Goal: Task Accomplishment & Management: Manage account settings

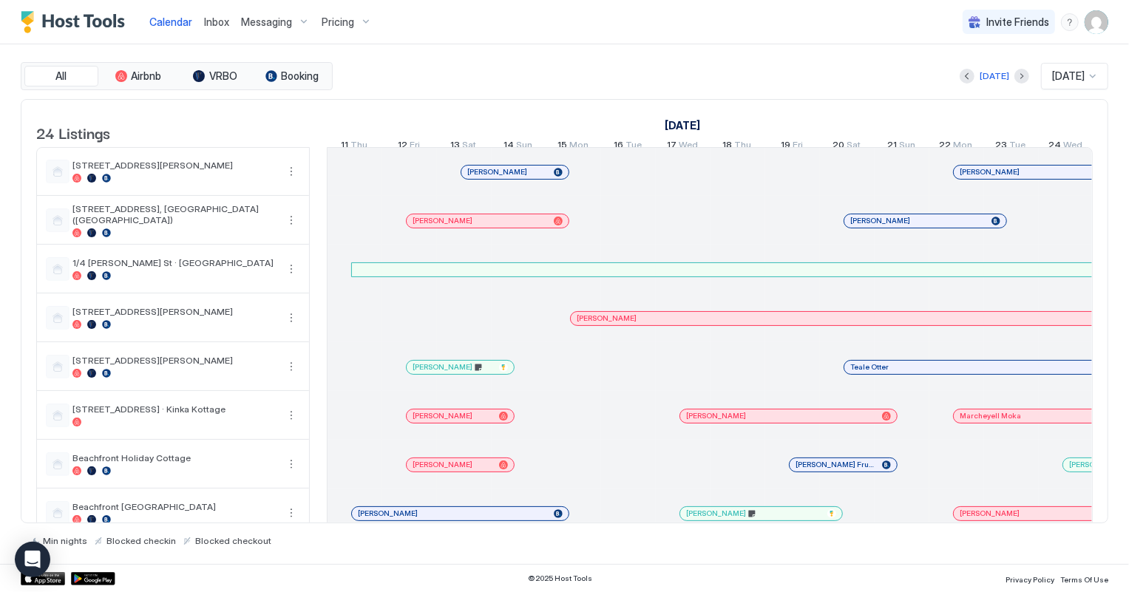
scroll to position [0, 821]
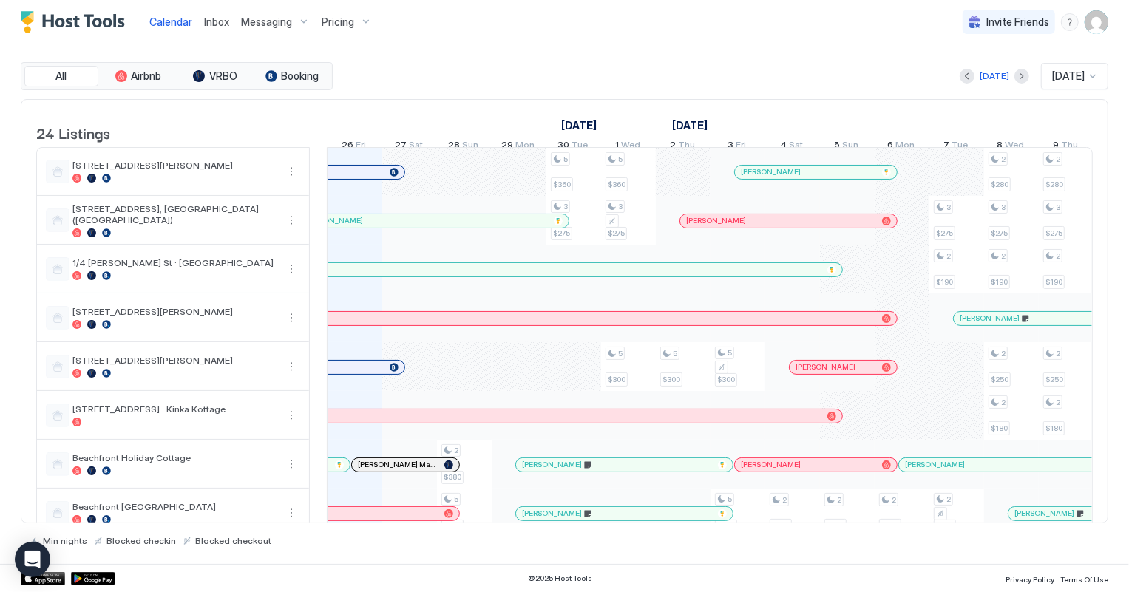
click at [209, 17] on span "Inbox" at bounding box center [216, 22] width 25 height 13
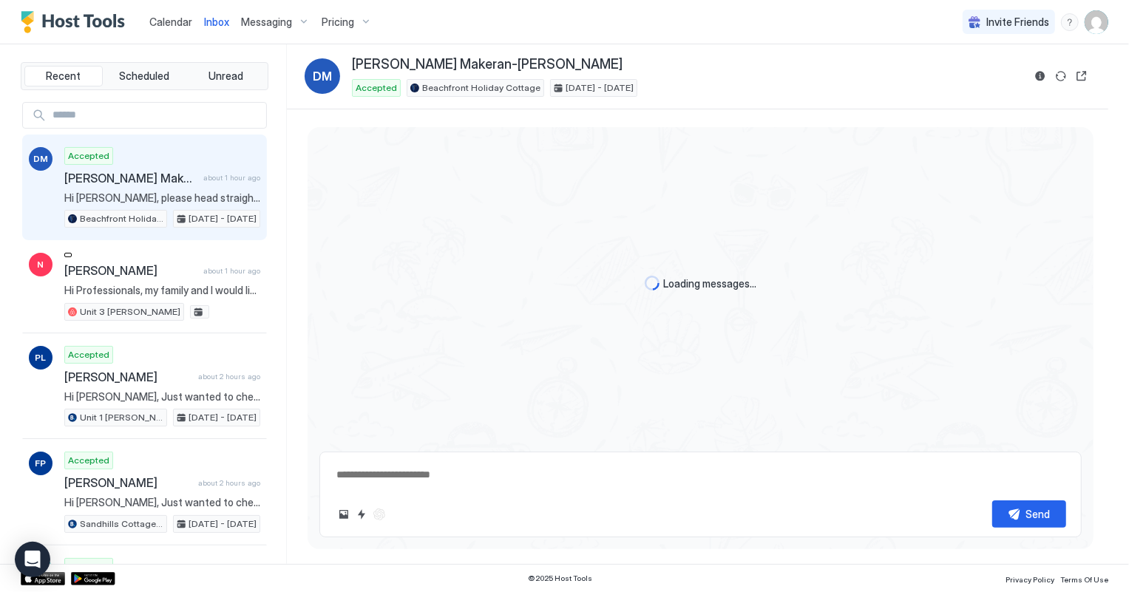
scroll to position [72, 0]
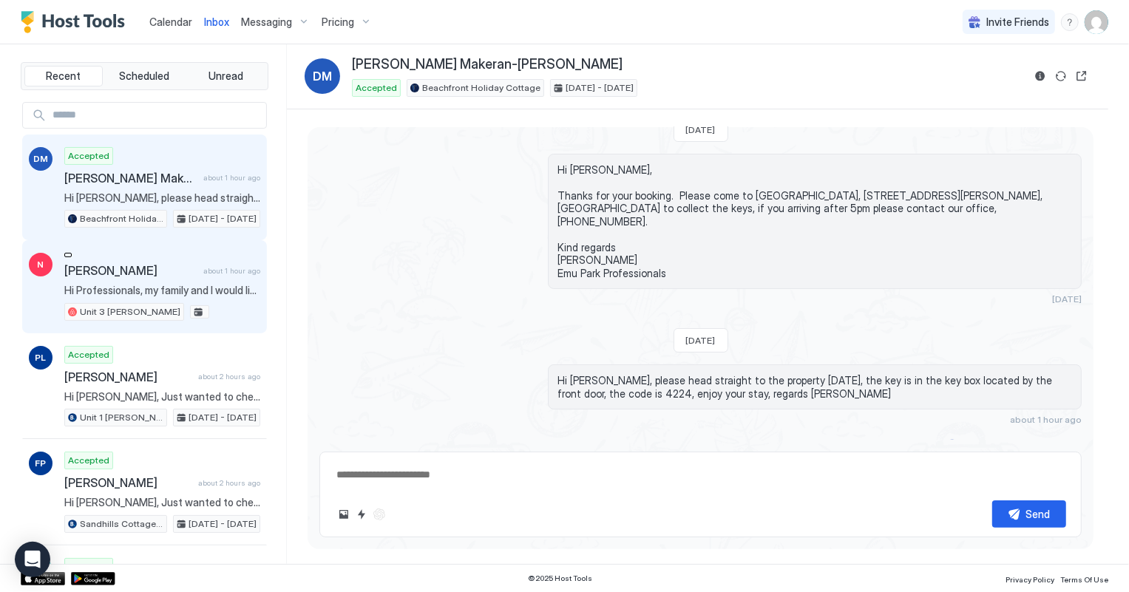
click at [166, 281] on div "[PERSON_NAME] about 1 hour ago Hi Professionals, my family and I would like to …" at bounding box center [162, 287] width 196 height 68
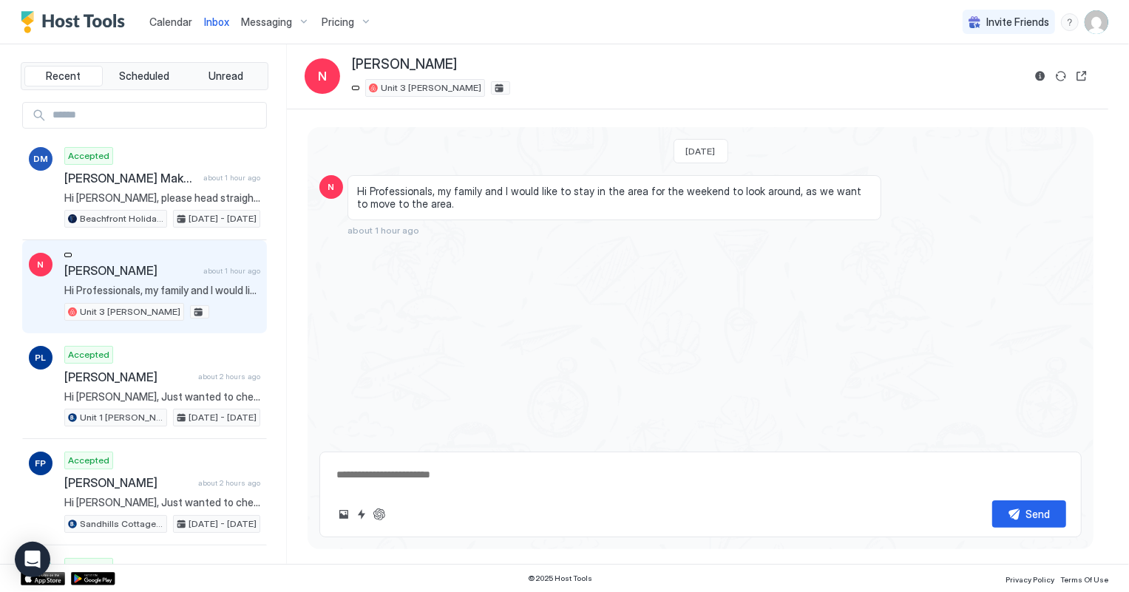
click at [178, 285] on span "Hi Professionals, my family and I would like to stay in the area for the weeken…" at bounding box center [162, 290] width 196 height 13
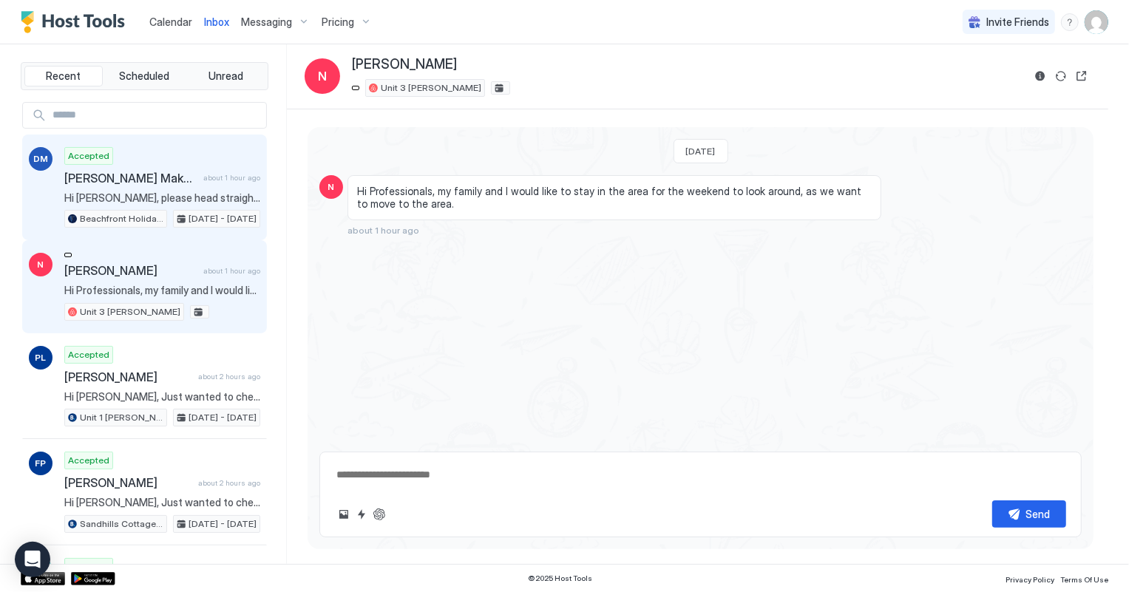
click at [106, 183] on span "[PERSON_NAME] Makeran-[PERSON_NAME]" at bounding box center [130, 178] width 133 height 15
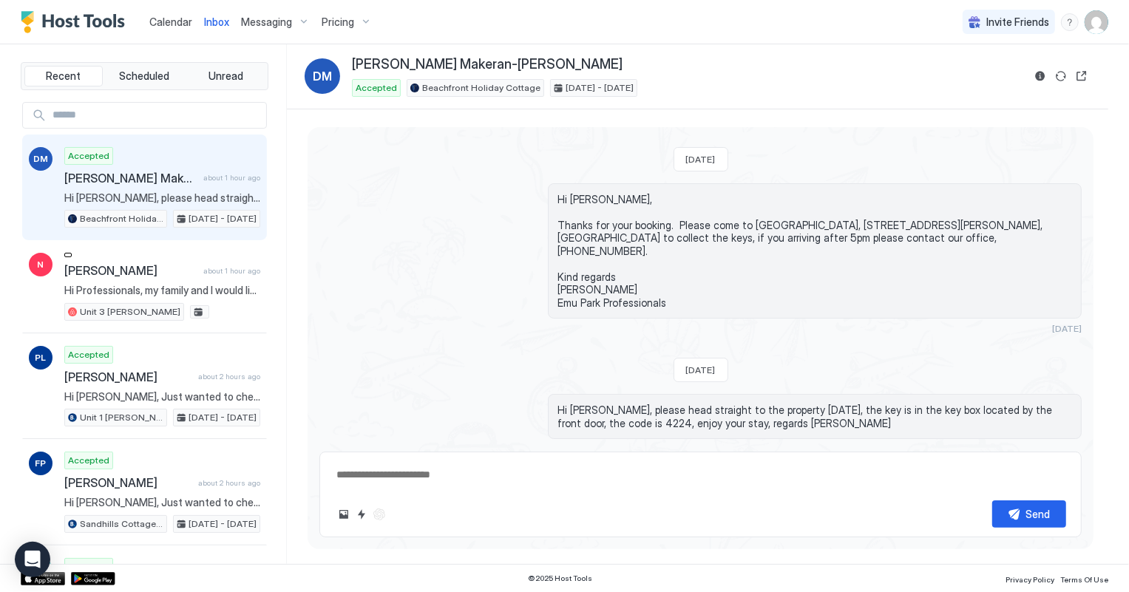
scroll to position [72, 0]
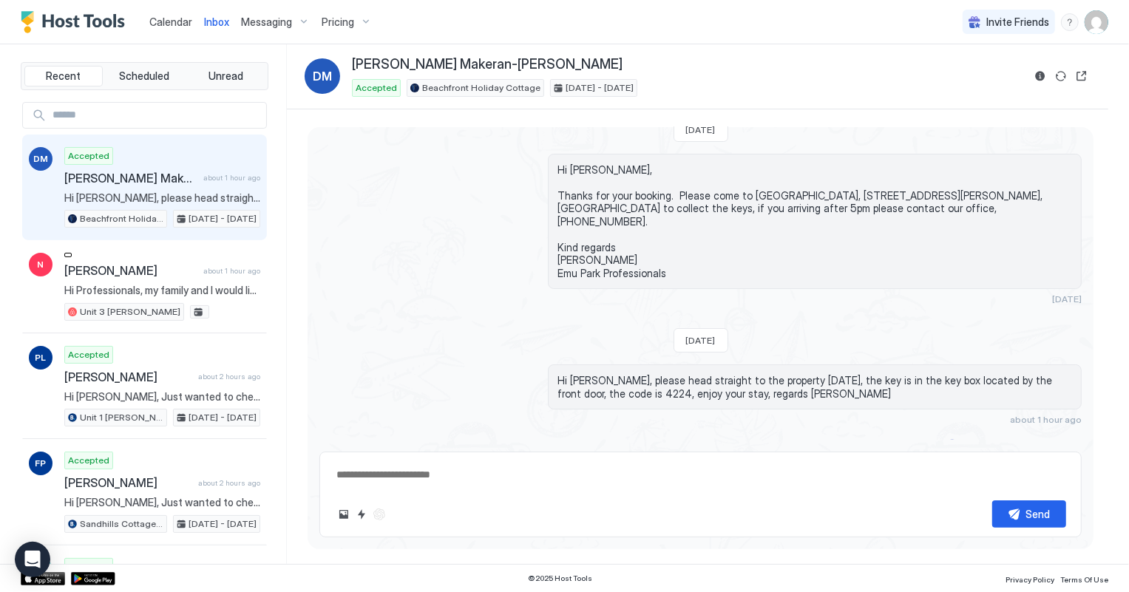
click at [868, 84] on div "Accepted Beachfront Holiday Cottage [DATE] - [DATE]" at bounding box center [687, 88] width 671 height 18
click at [159, 27] on span "Calendar" at bounding box center [170, 22] width 43 height 13
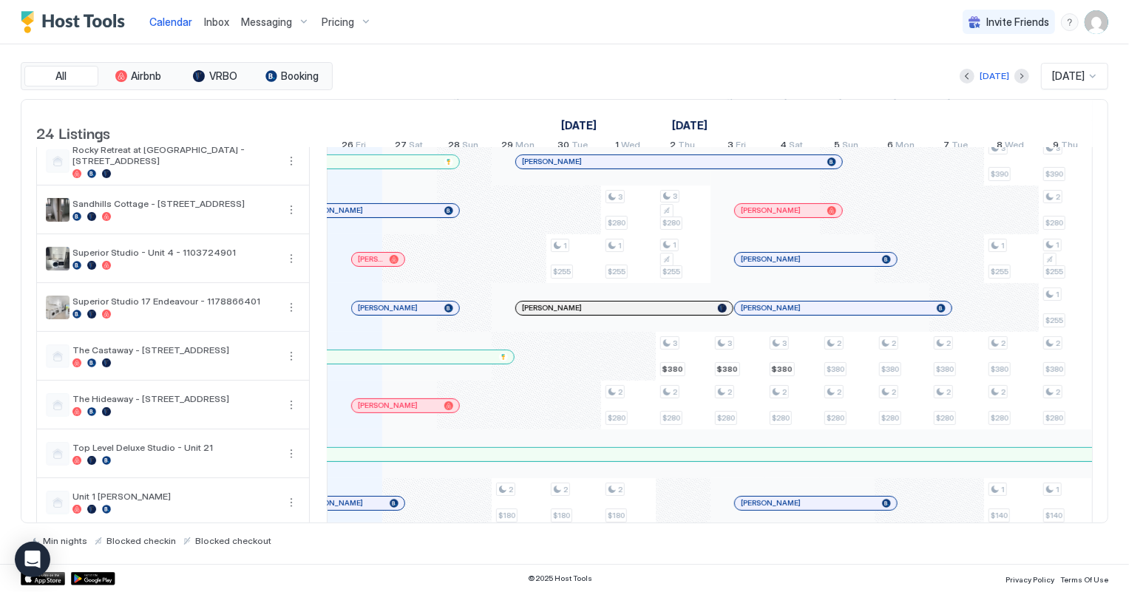
scroll to position [403, 0]
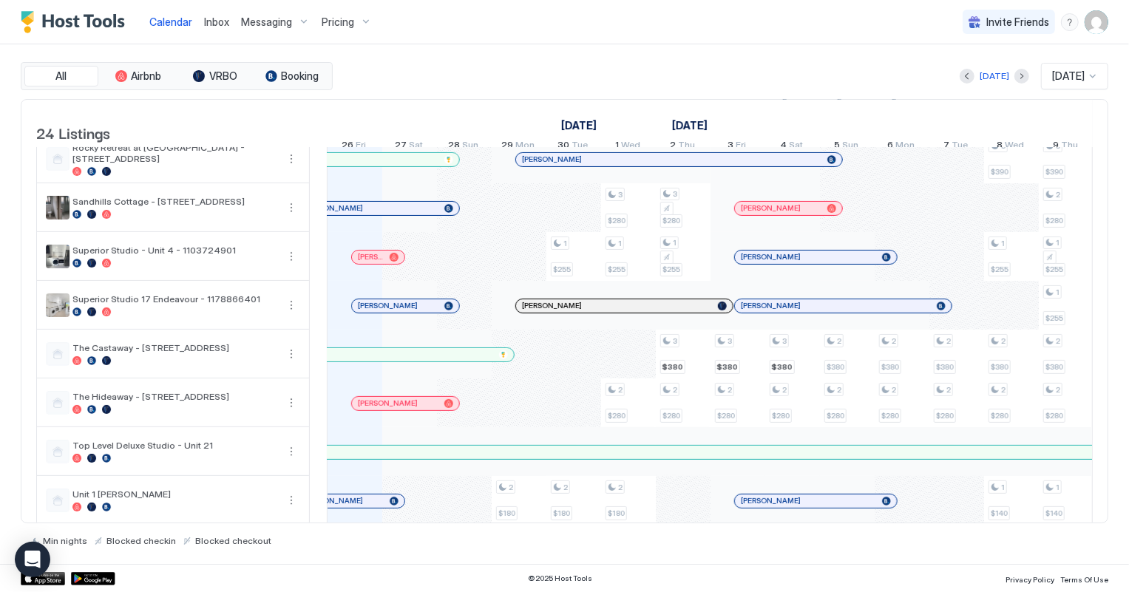
click at [407, 410] on div at bounding box center [407, 404] width 12 height 12
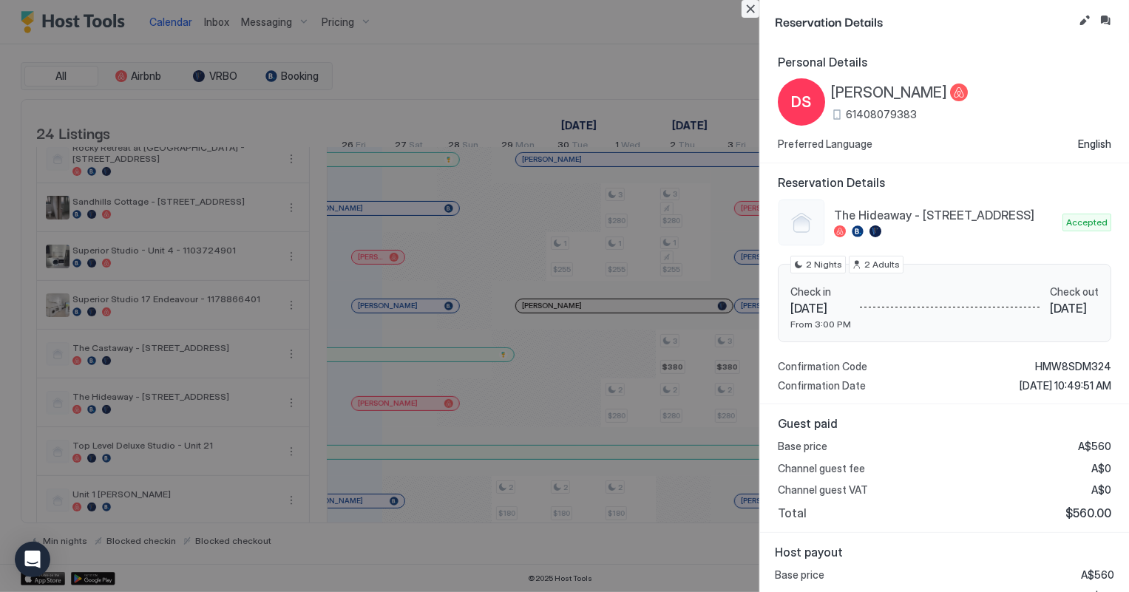
click at [751, 12] on button "Close" at bounding box center [751, 9] width 18 height 18
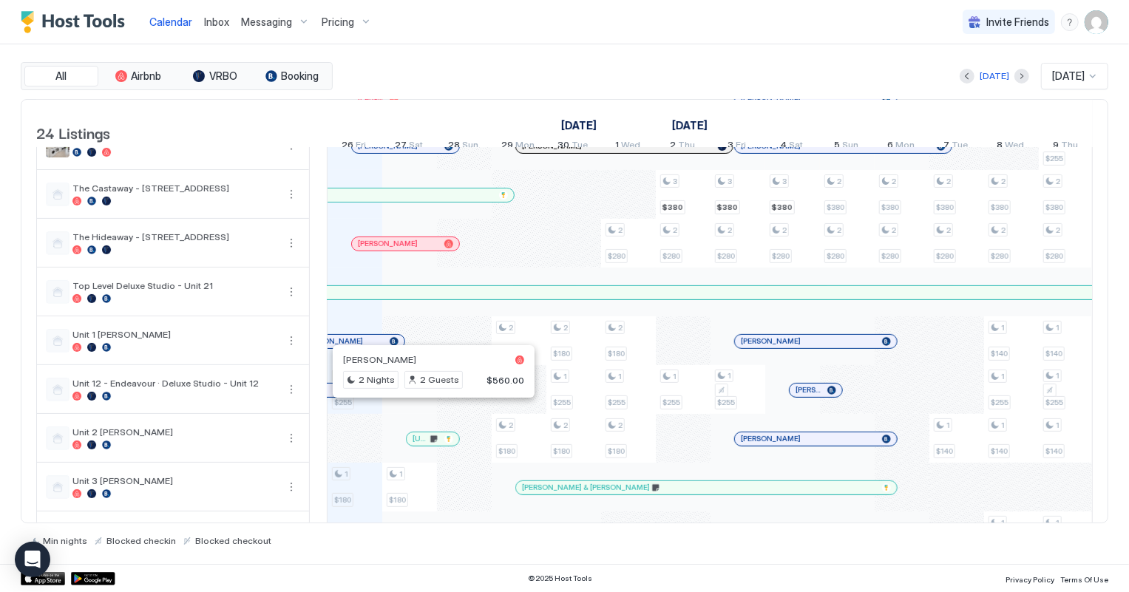
scroll to position [605, 0]
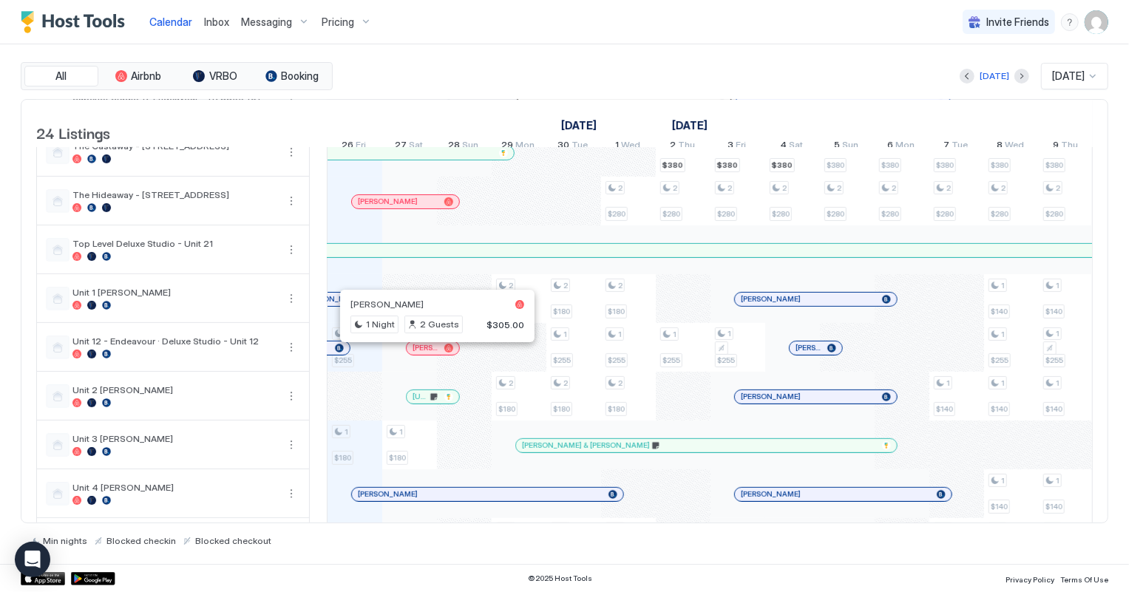
click at [433, 353] on div at bounding box center [433, 348] width 12 height 12
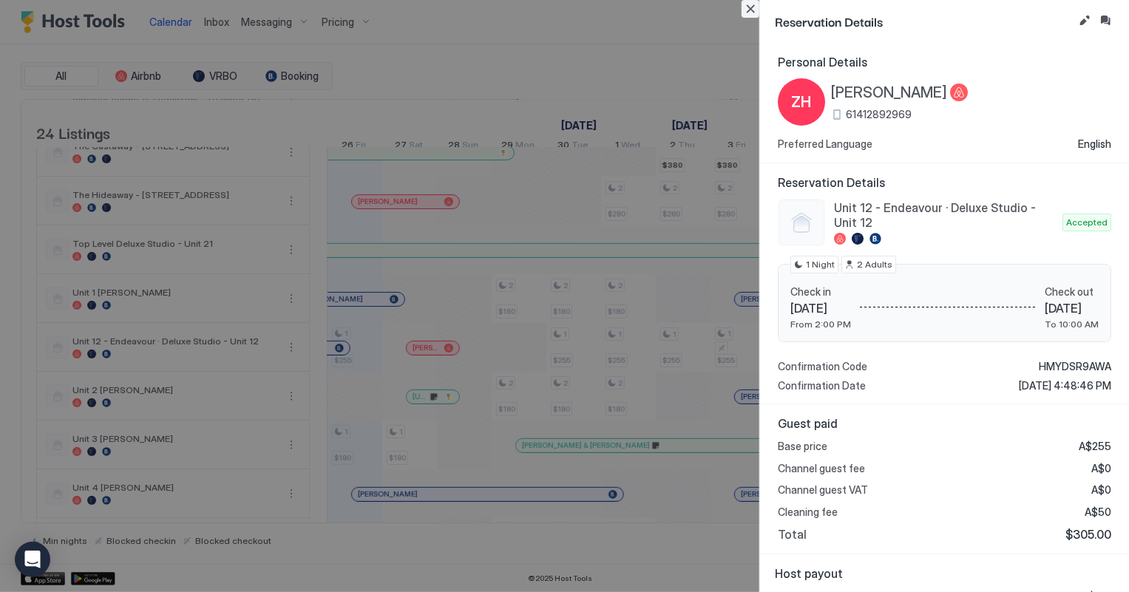
click at [748, 7] on button "Close" at bounding box center [751, 9] width 18 height 18
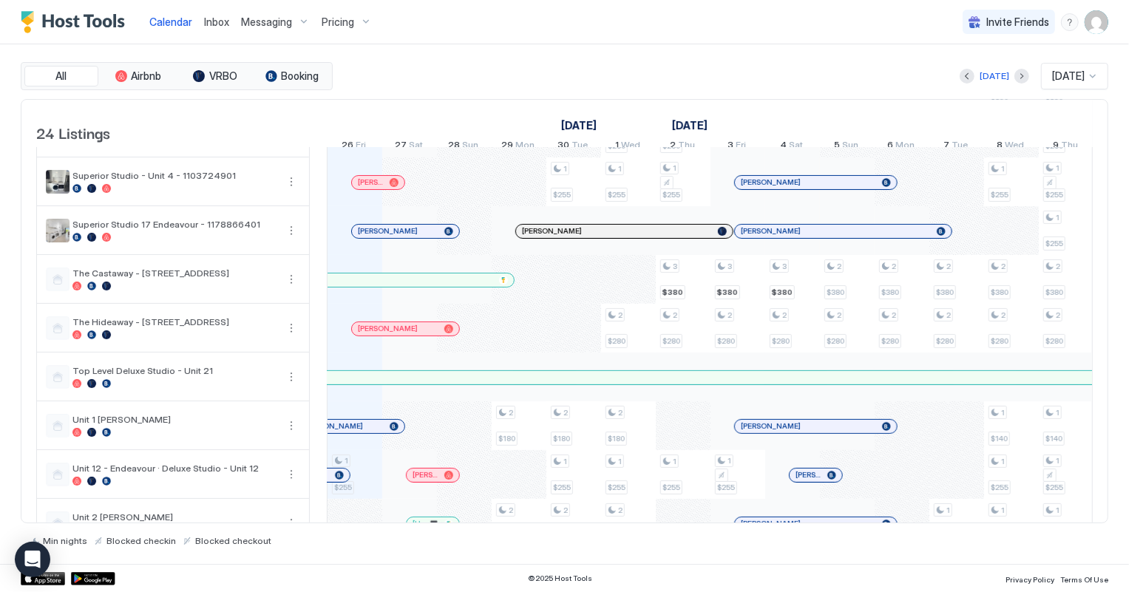
scroll to position [410, 0]
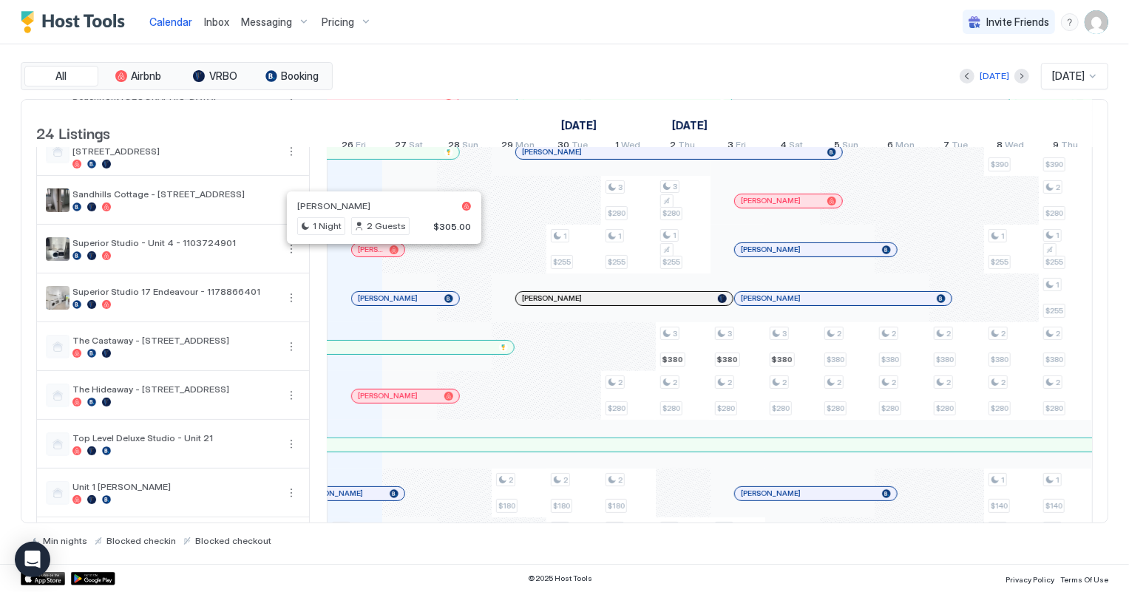
click at [379, 254] on div at bounding box center [380, 250] width 12 height 12
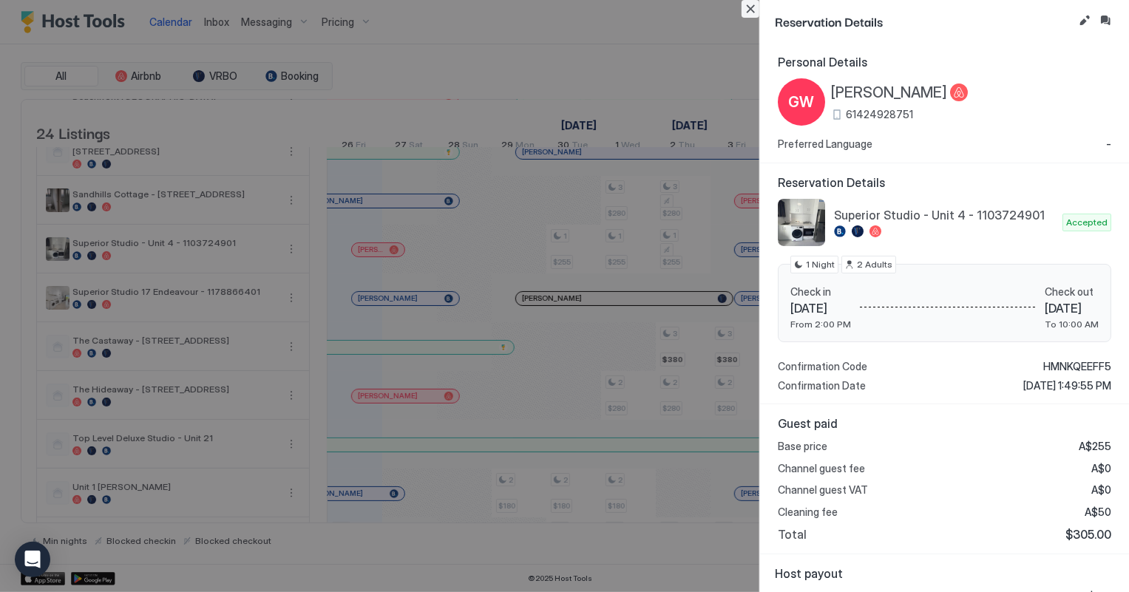
click at [747, 11] on button "Close" at bounding box center [751, 9] width 18 height 18
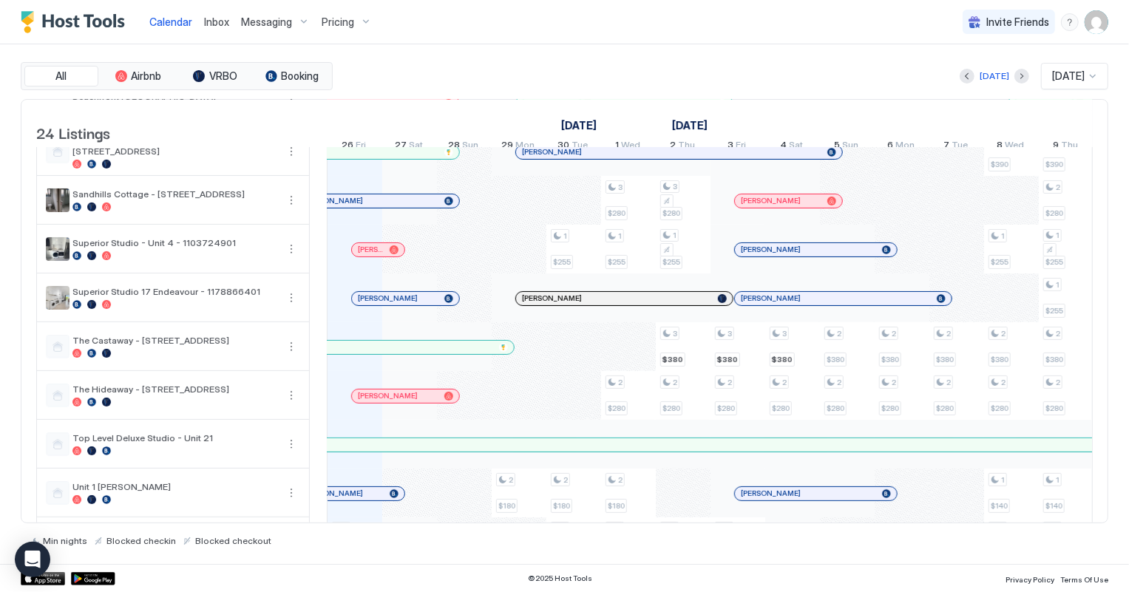
scroll to position [208, 0]
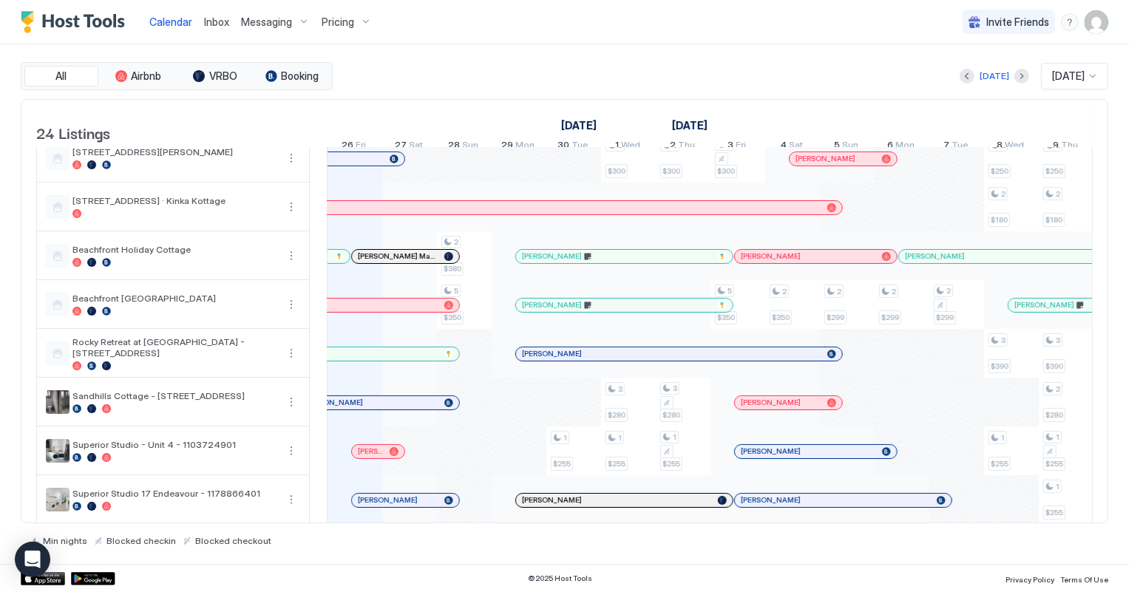
click at [221, 19] on span "Inbox" at bounding box center [216, 22] width 25 height 13
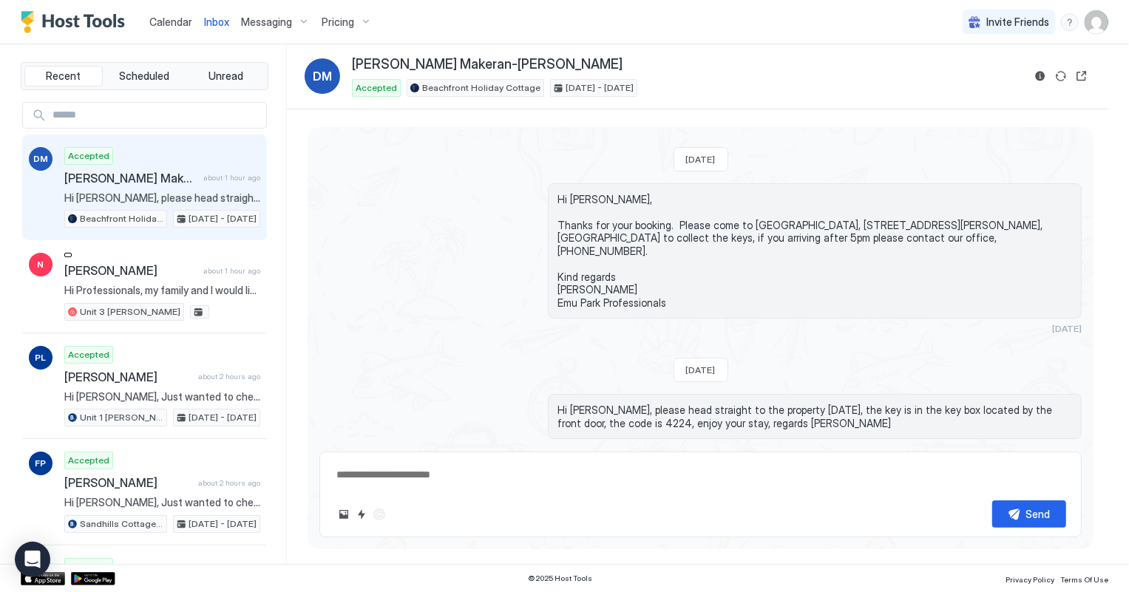
scroll to position [72, 0]
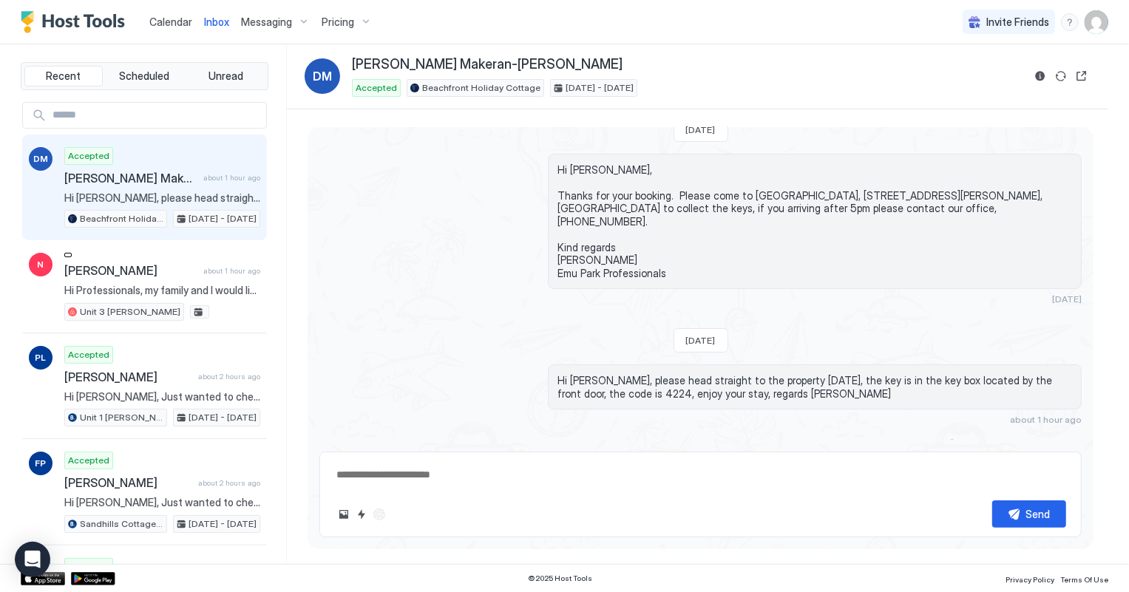
click at [157, 21] on span "Calendar" at bounding box center [170, 22] width 43 height 13
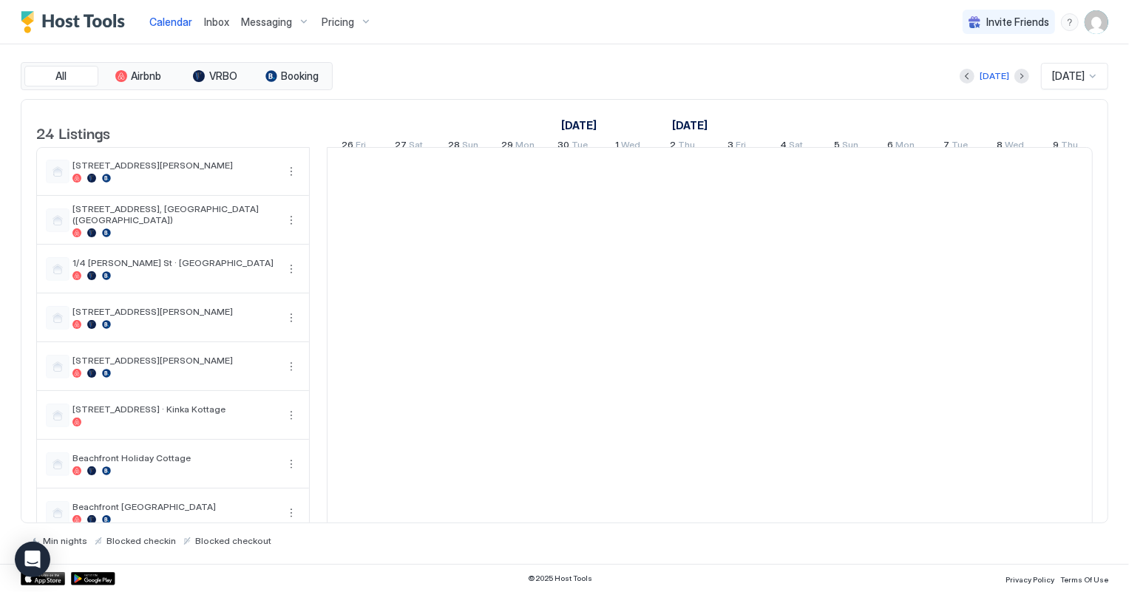
scroll to position [0, 821]
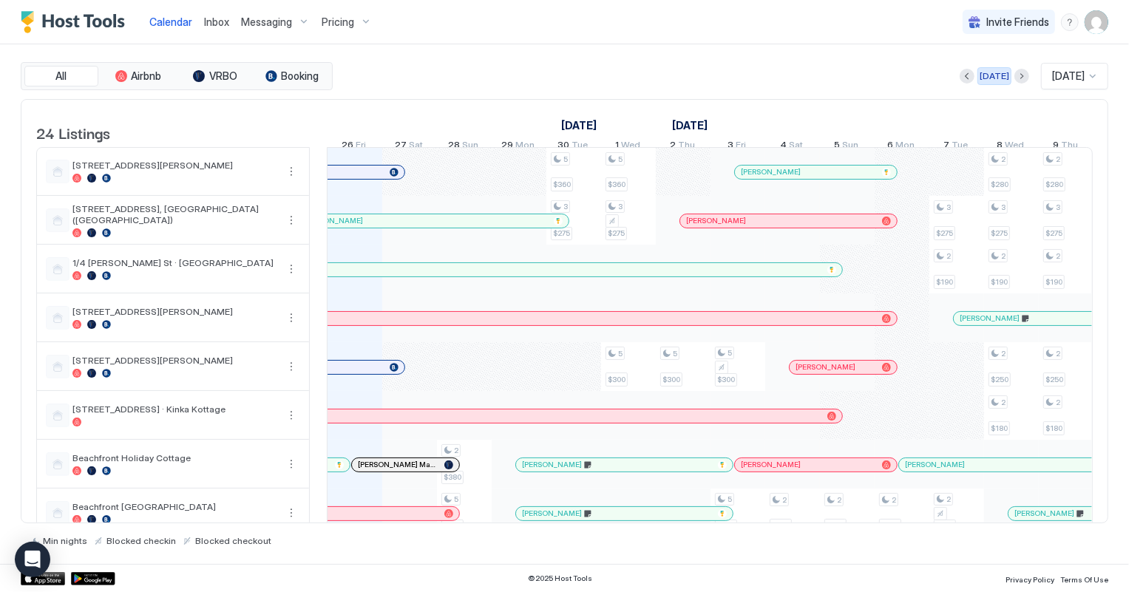
click at [983, 75] on div "[DATE]" at bounding box center [995, 75] width 30 height 13
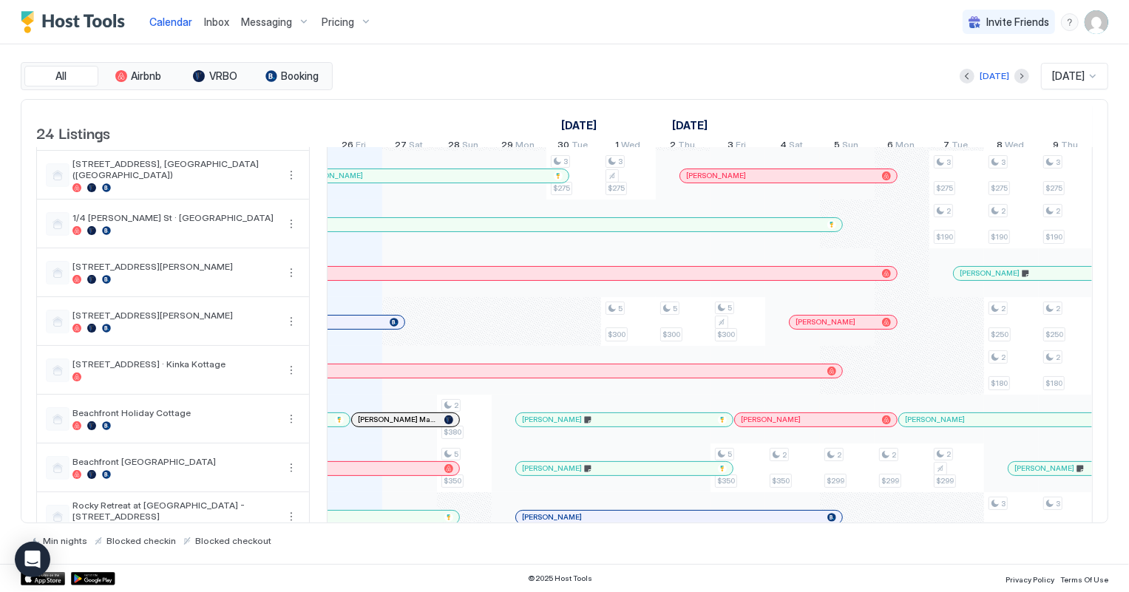
scroll to position [67, 0]
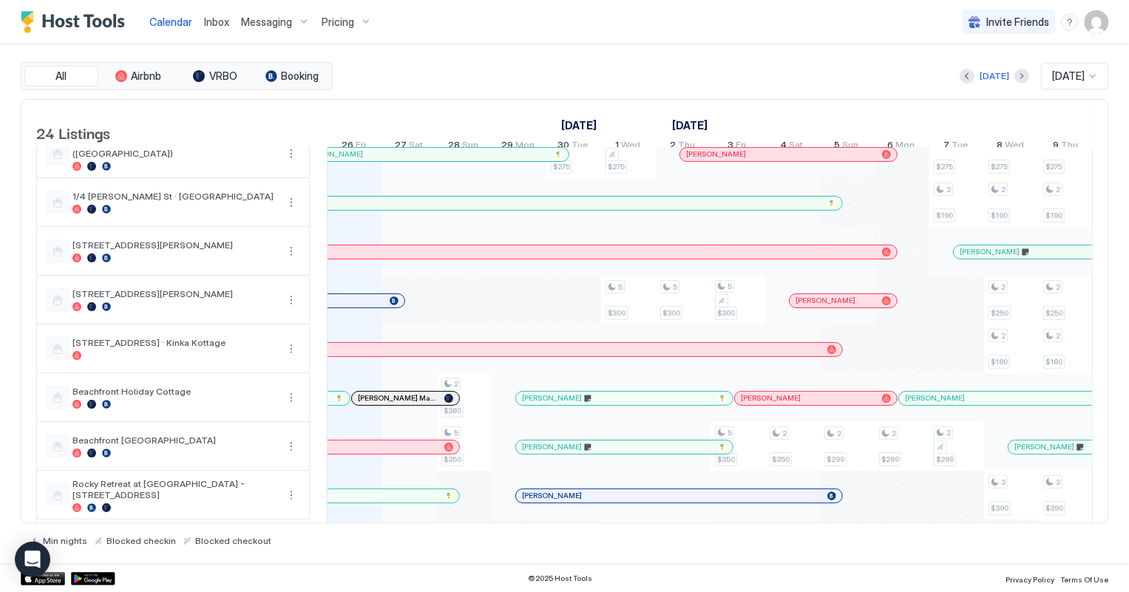
click at [399, 404] on div at bounding box center [400, 399] width 12 height 12
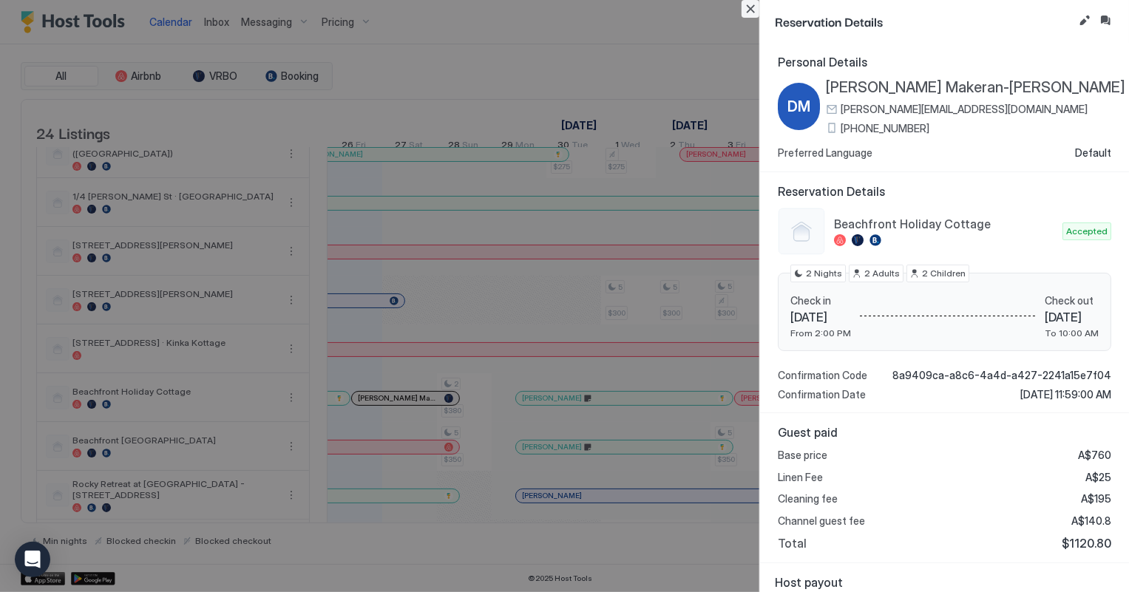
click at [753, 6] on button "Close" at bounding box center [751, 9] width 18 height 18
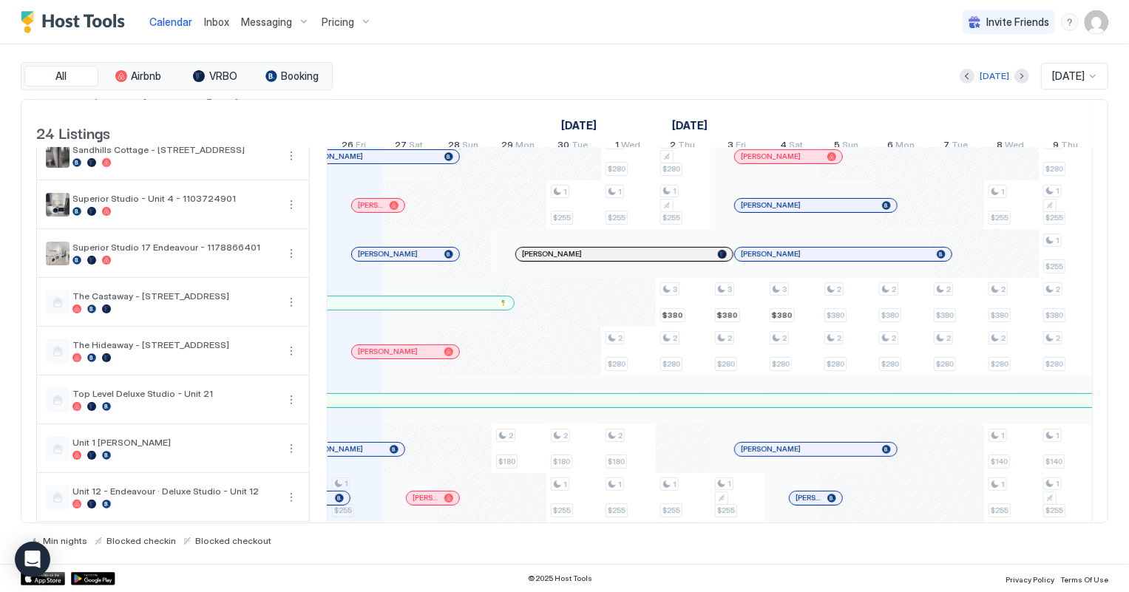
scroll to position [470, 0]
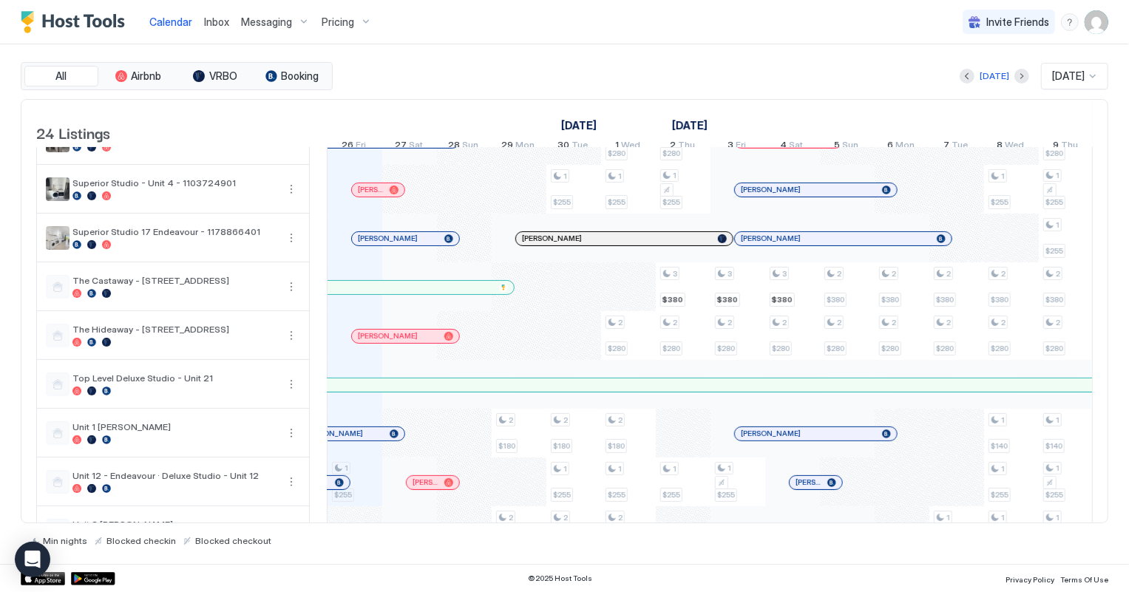
click at [400, 342] on div at bounding box center [401, 336] width 12 height 12
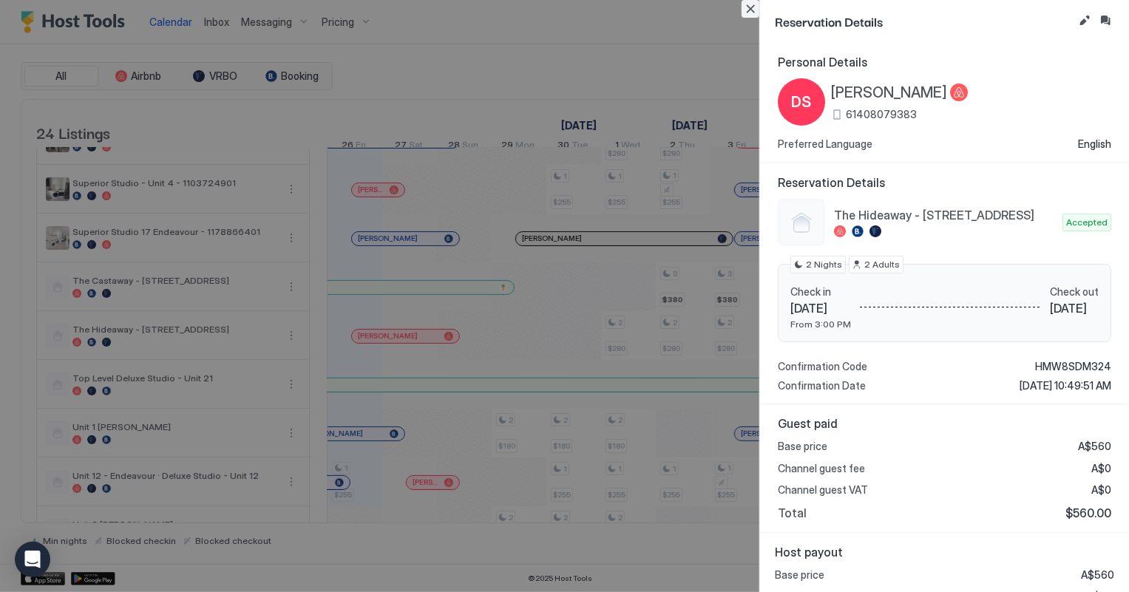
click at [750, 7] on button "Close" at bounding box center [751, 9] width 18 height 18
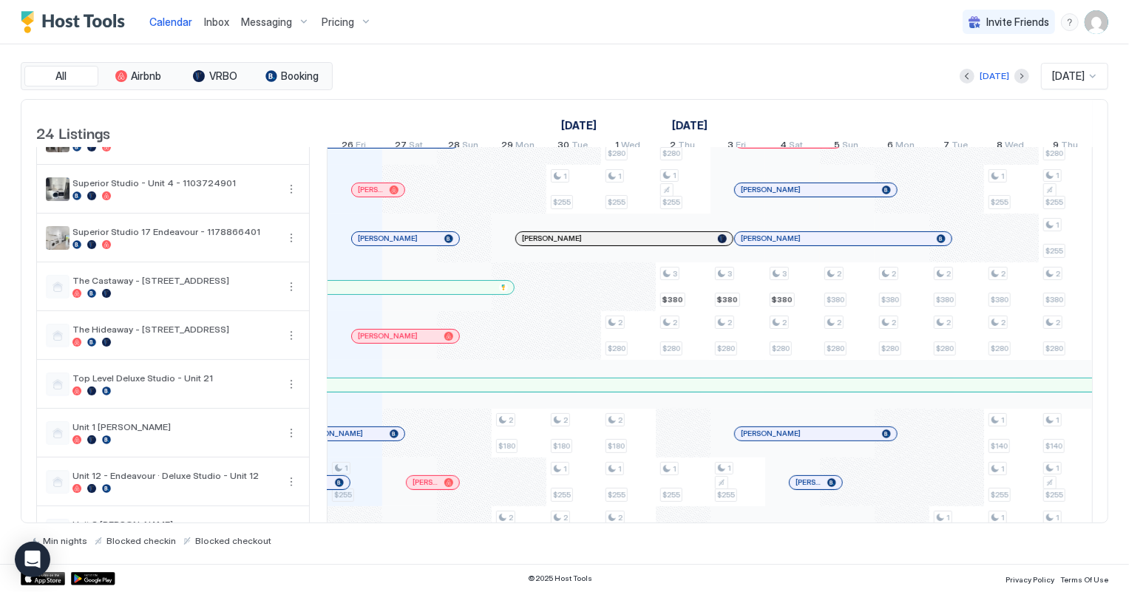
click at [214, 24] on span "Inbox" at bounding box center [216, 22] width 25 height 13
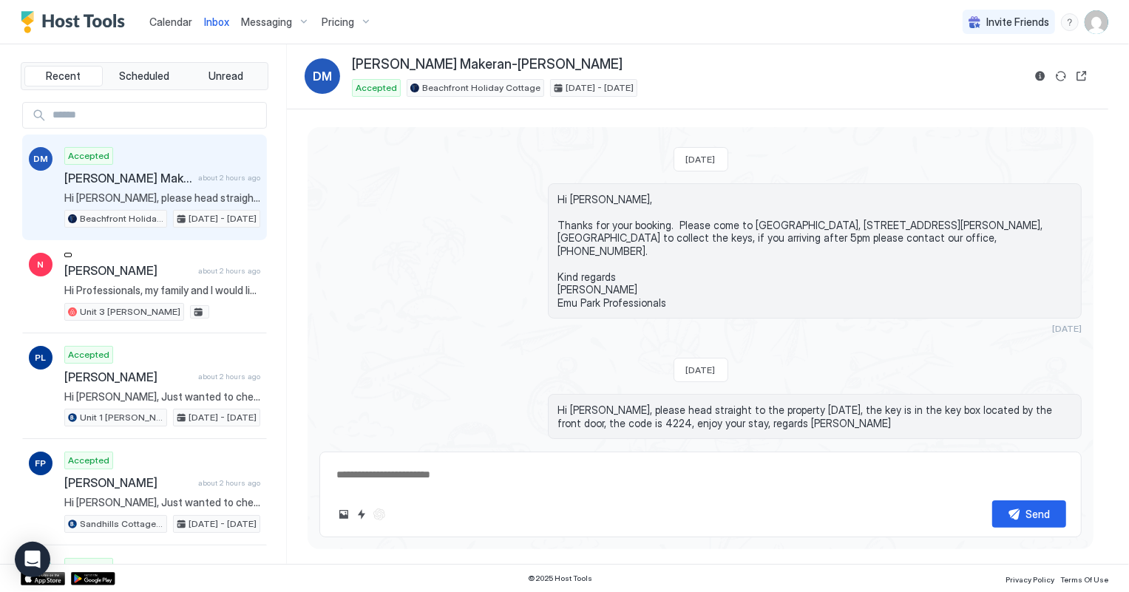
scroll to position [72, 0]
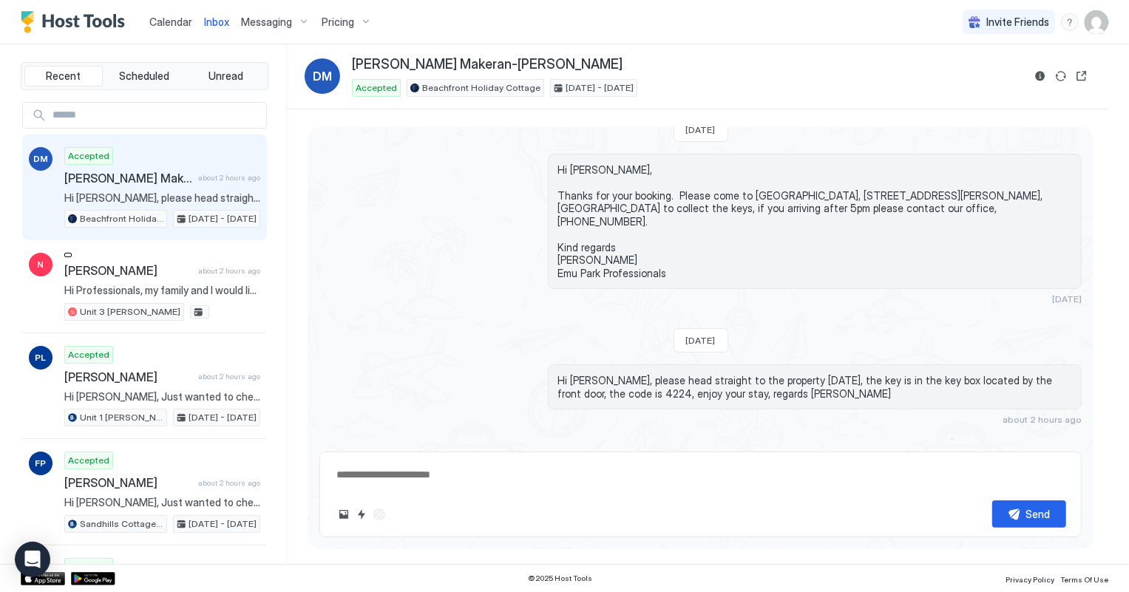
click at [175, 18] on span "Calendar" at bounding box center [170, 22] width 43 height 13
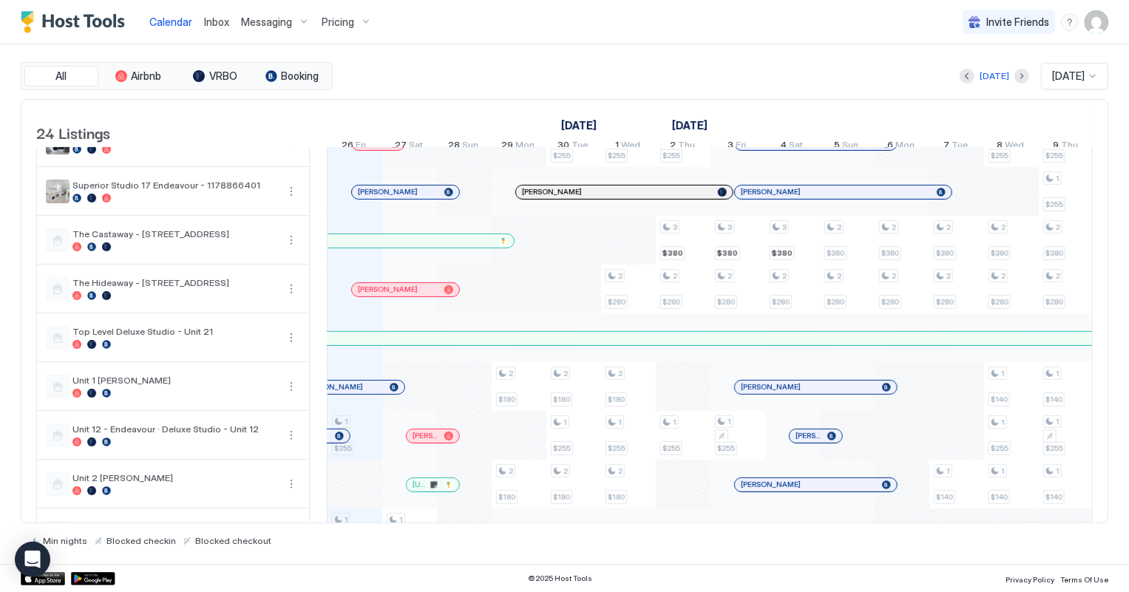
scroll to position [537, 0]
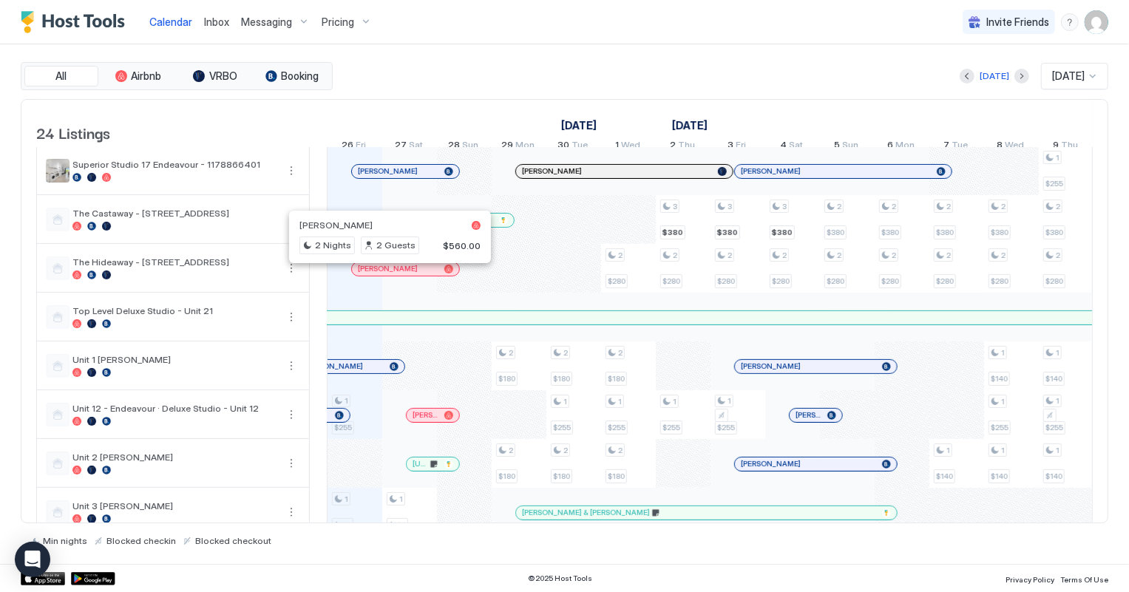
click at [384, 275] on div at bounding box center [385, 269] width 12 height 12
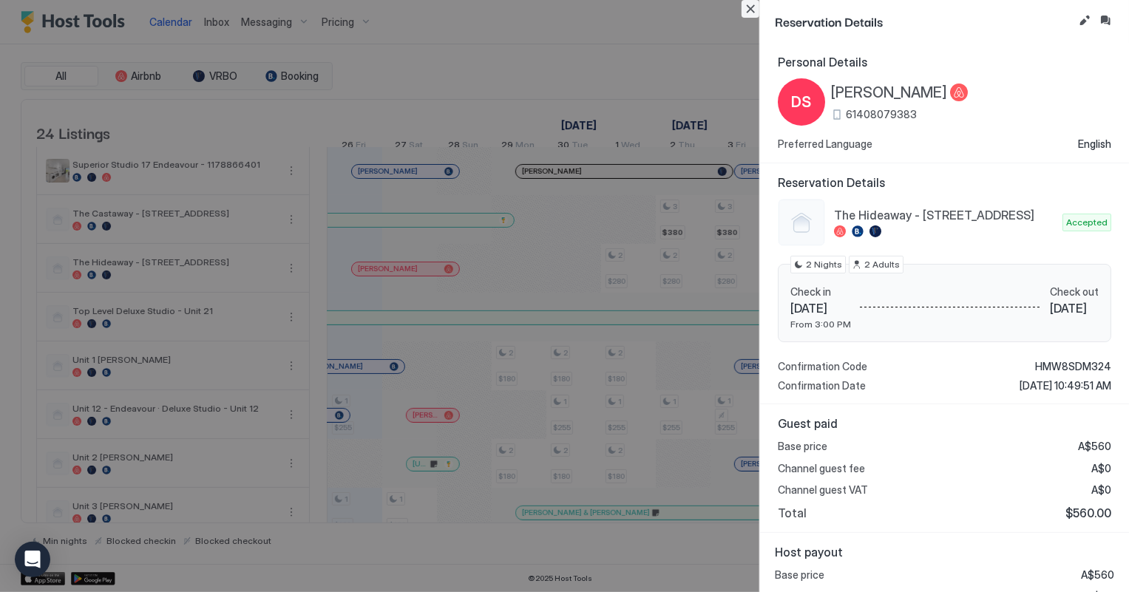
click at [748, 12] on button "Close" at bounding box center [751, 9] width 18 height 18
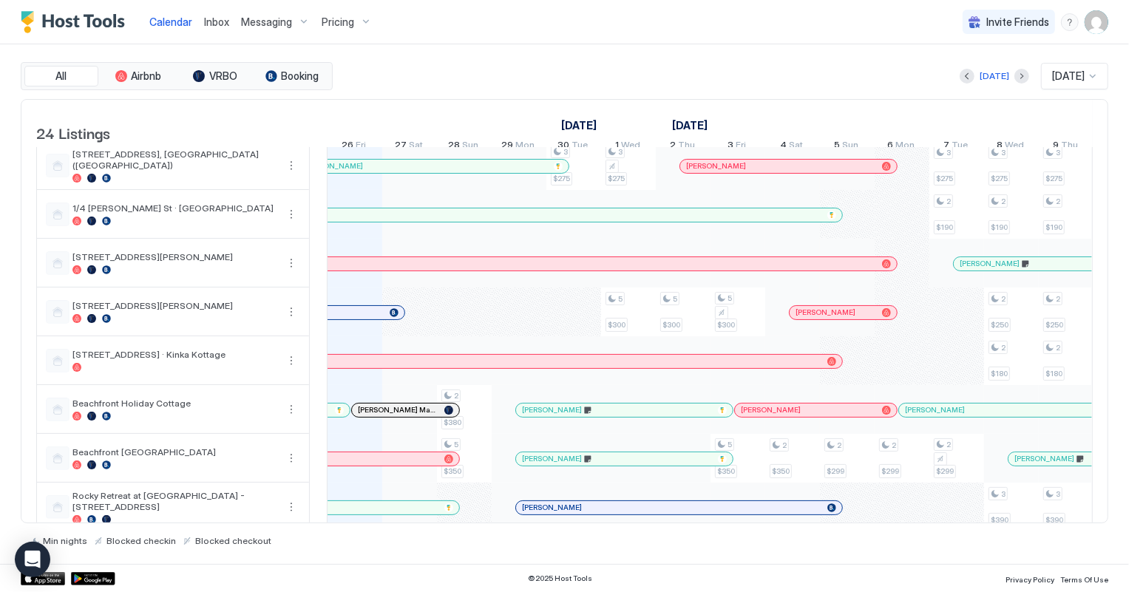
scroll to position [0, 0]
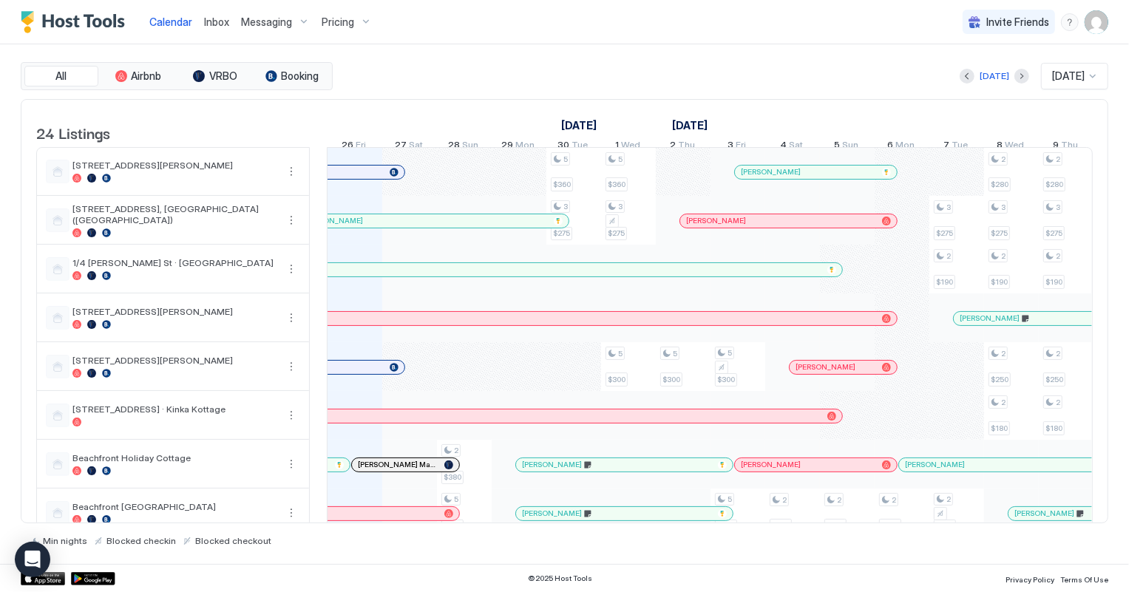
click at [220, 20] on span "Inbox" at bounding box center [216, 22] width 25 height 13
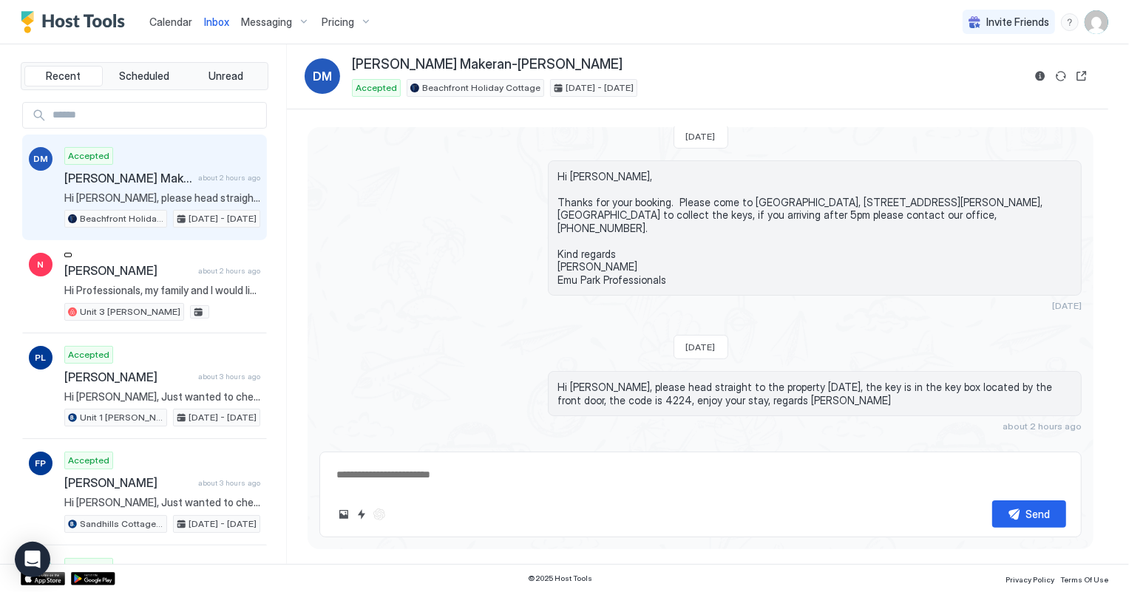
scroll to position [22, 0]
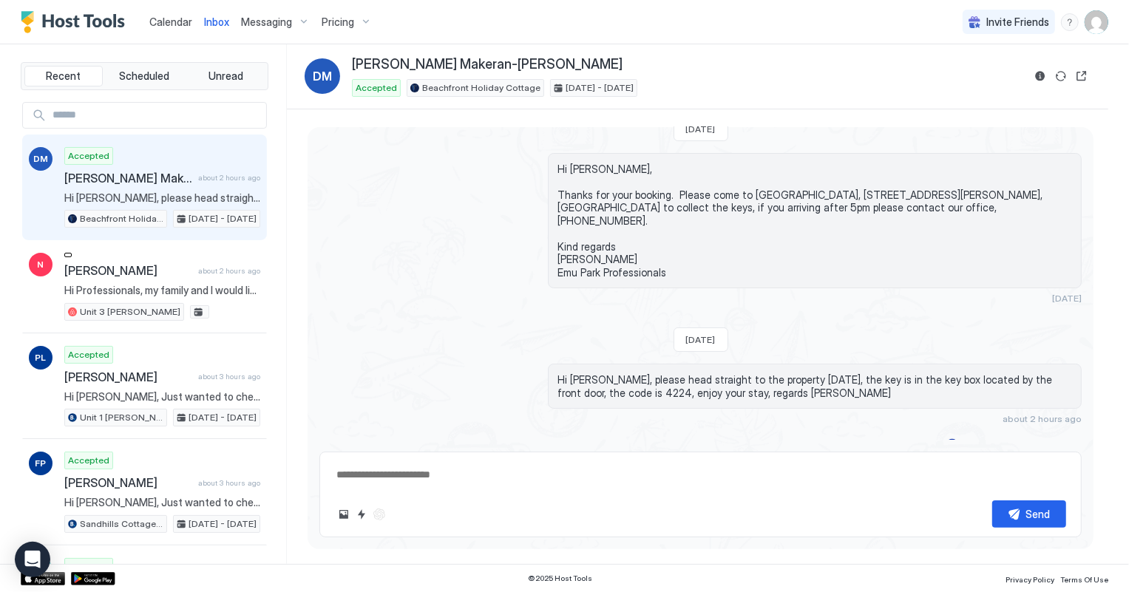
click at [161, 18] on span "Calendar" at bounding box center [170, 22] width 43 height 13
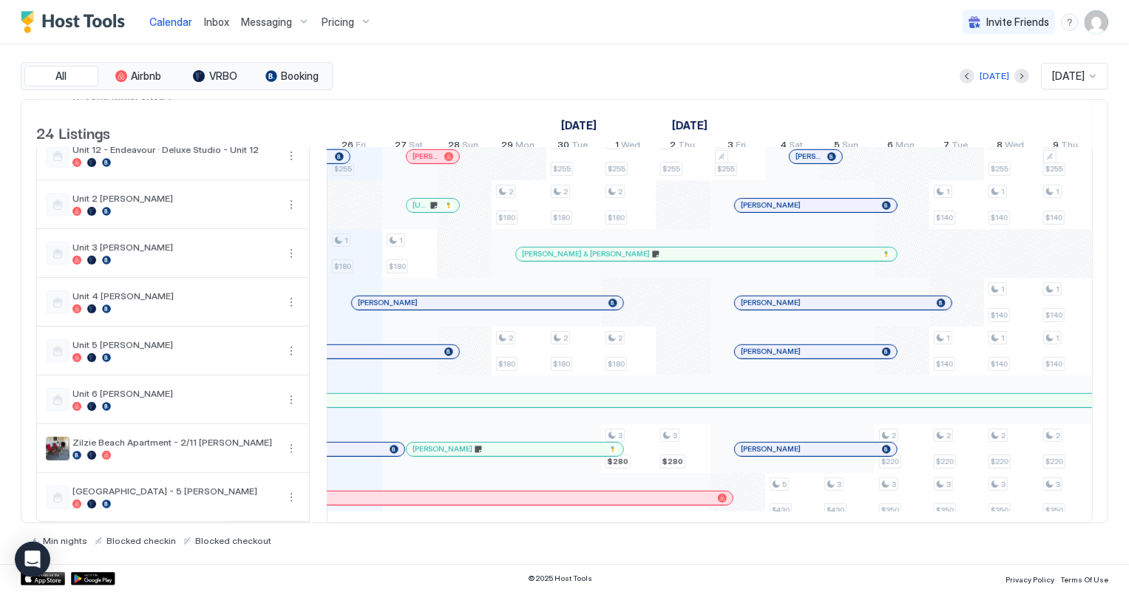
scroll to position [813, 0]
click at [421, 297] on div at bounding box center [422, 303] width 12 height 12
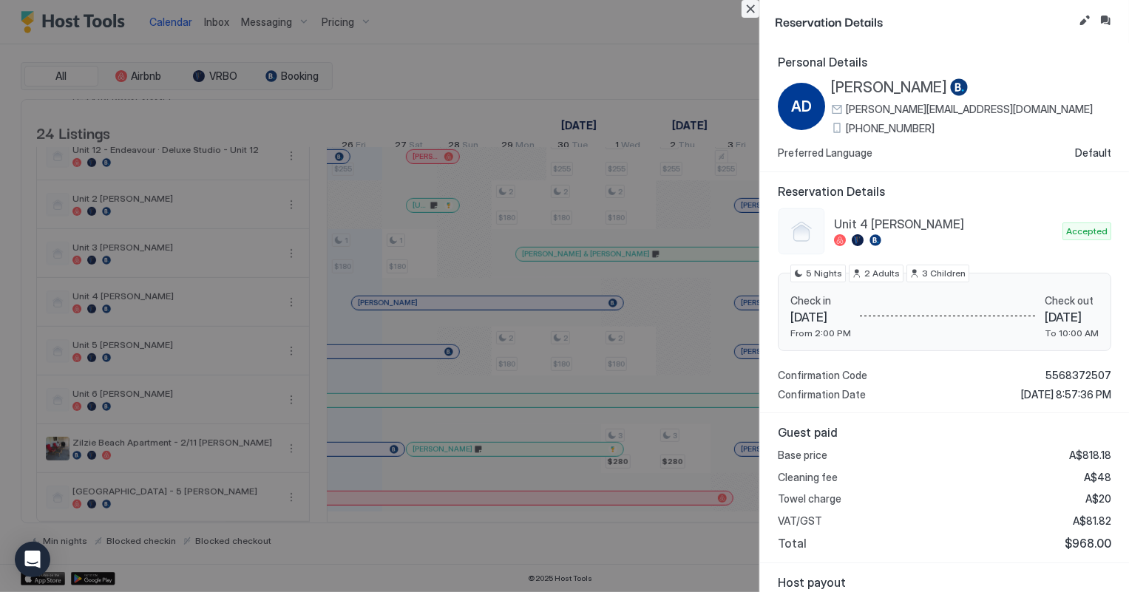
click at [750, 1] on button "Close" at bounding box center [751, 9] width 18 height 18
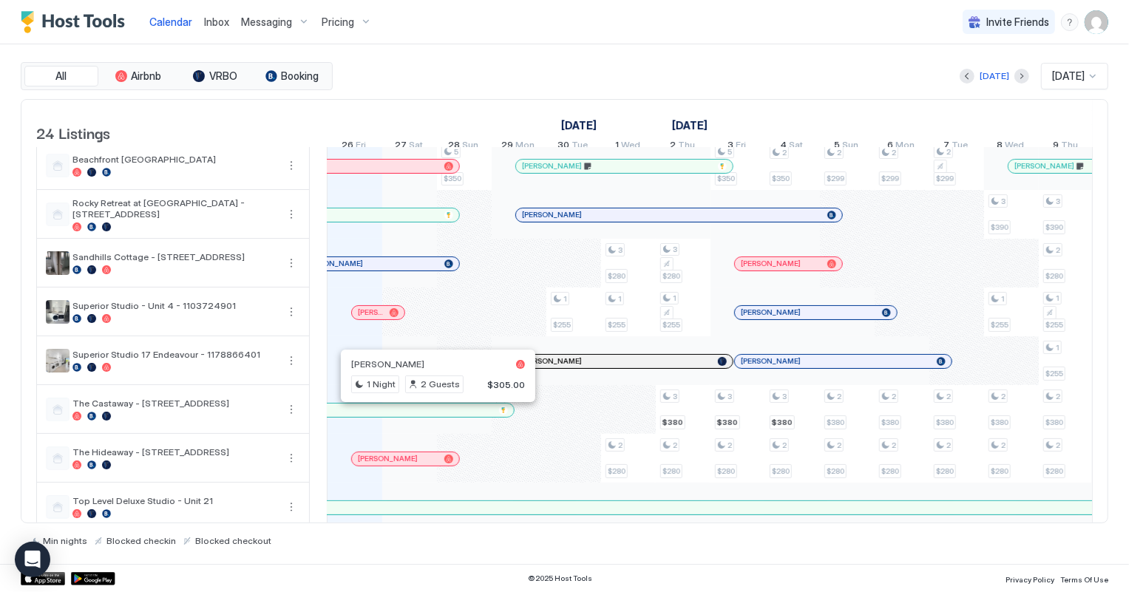
scroll to position [342, 0]
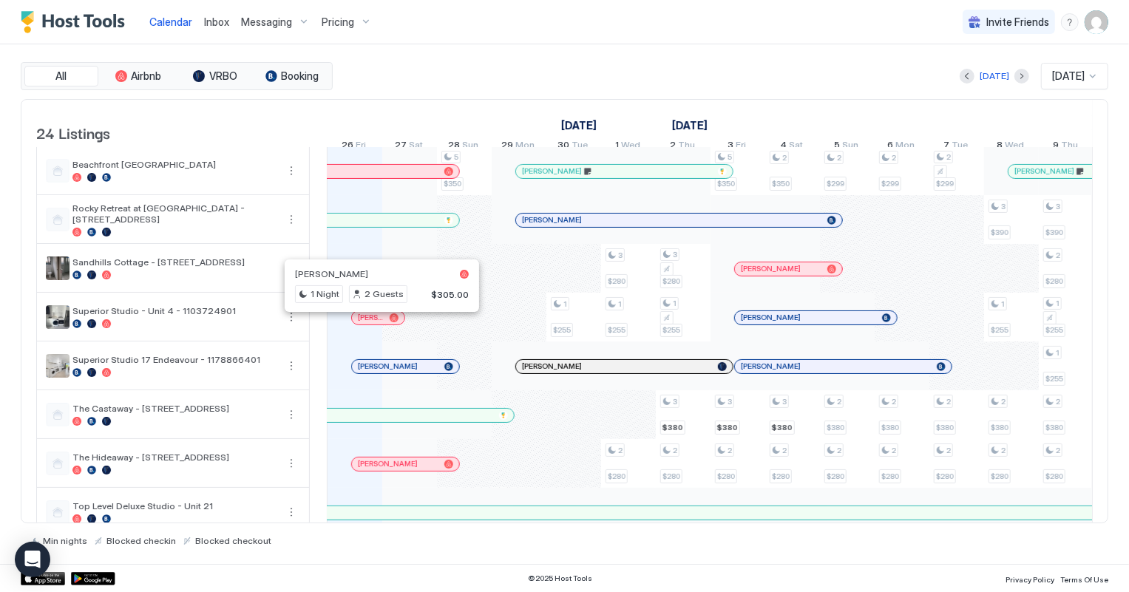
click at [377, 324] on div at bounding box center [378, 318] width 12 height 12
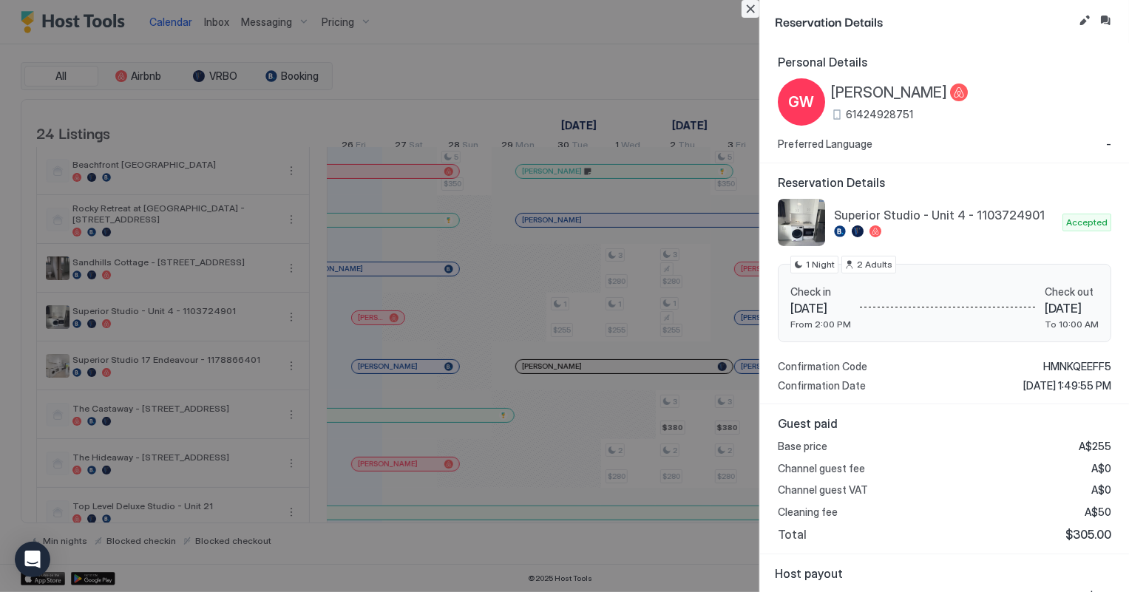
click at [751, 11] on button "Close" at bounding box center [751, 9] width 18 height 18
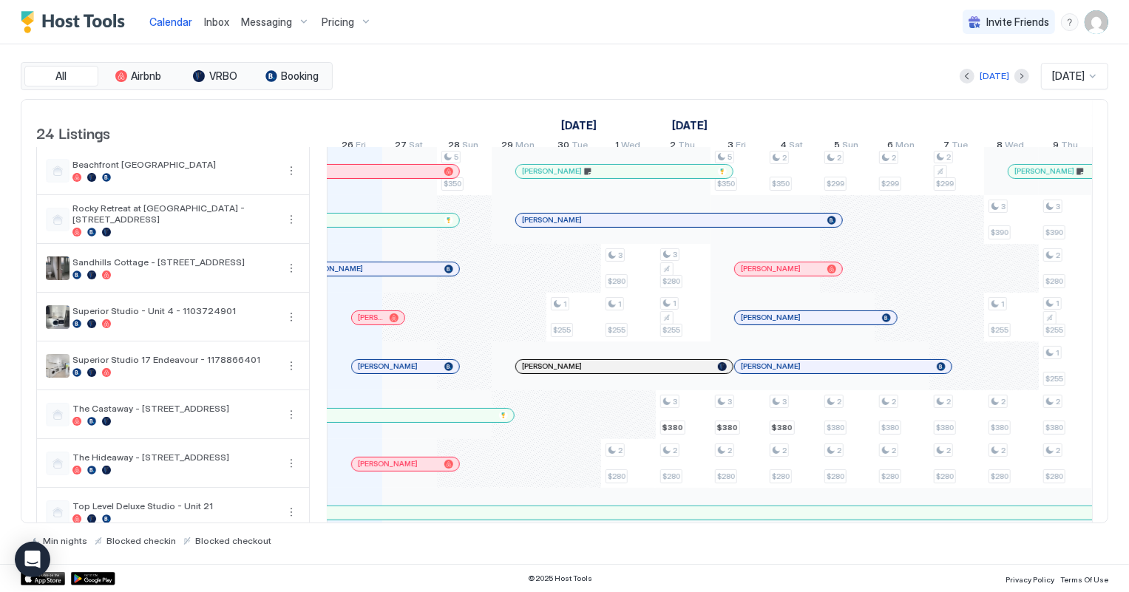
click at [213, 21] on span "Inbox" at bounding box center [216, 22] width 25 height 13
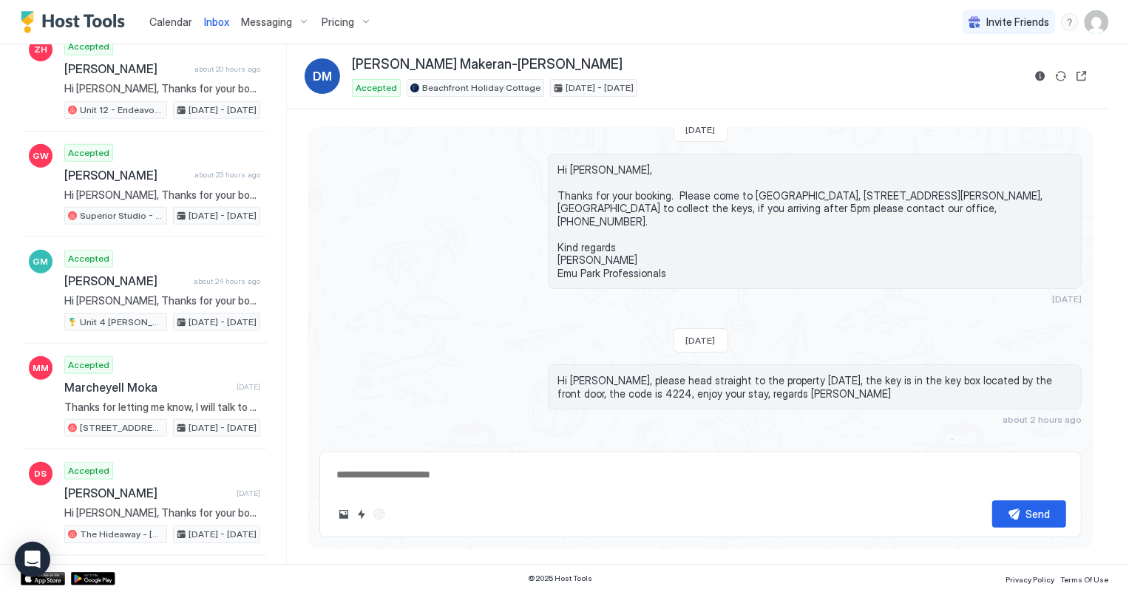
scroll to position [1075, 0]
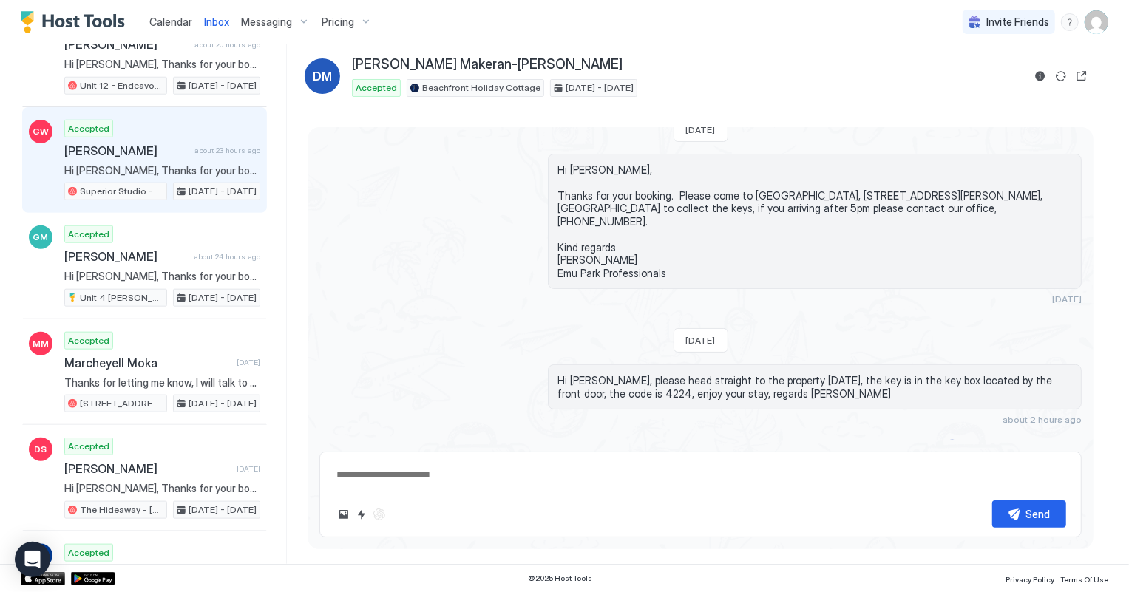
click at [155, 143] on span "[PERSON_NAME]" at bounding box center [126, 150] width 124 height 15
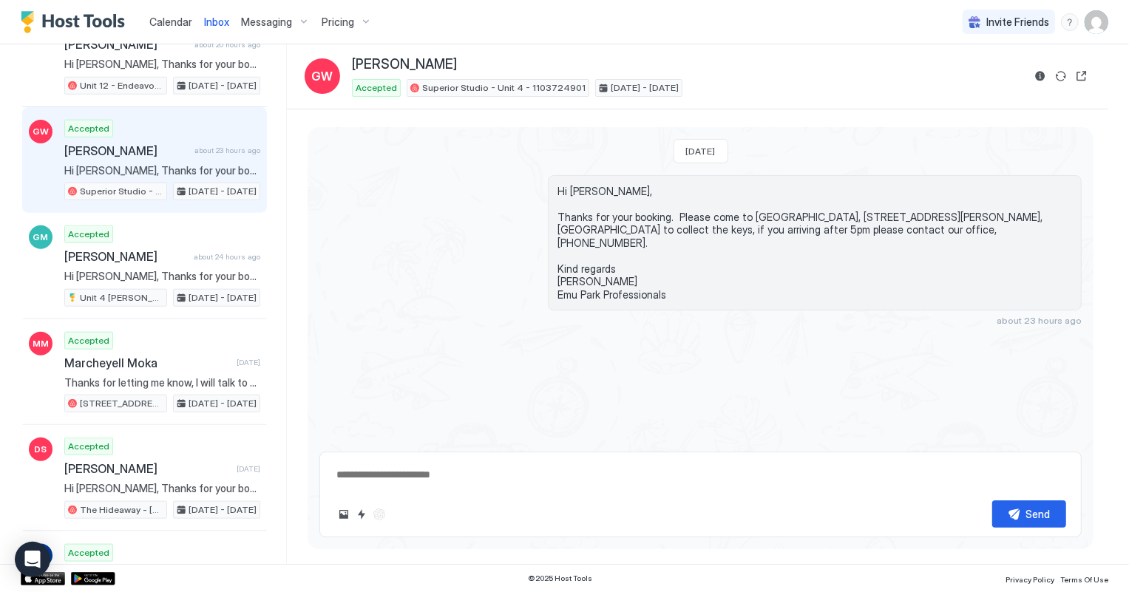
click at [167, 24] on span "Calendar" at bounding box center [170, 22] width 43 height 13
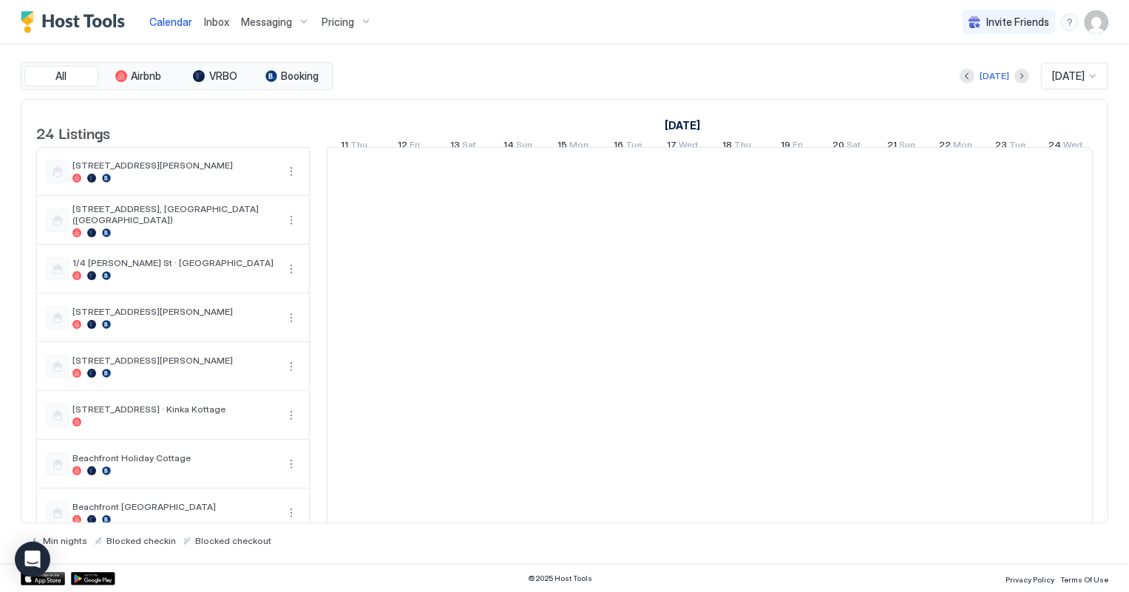
scroll to position [0, 821]
